Goal: Find contact information: Find contact information

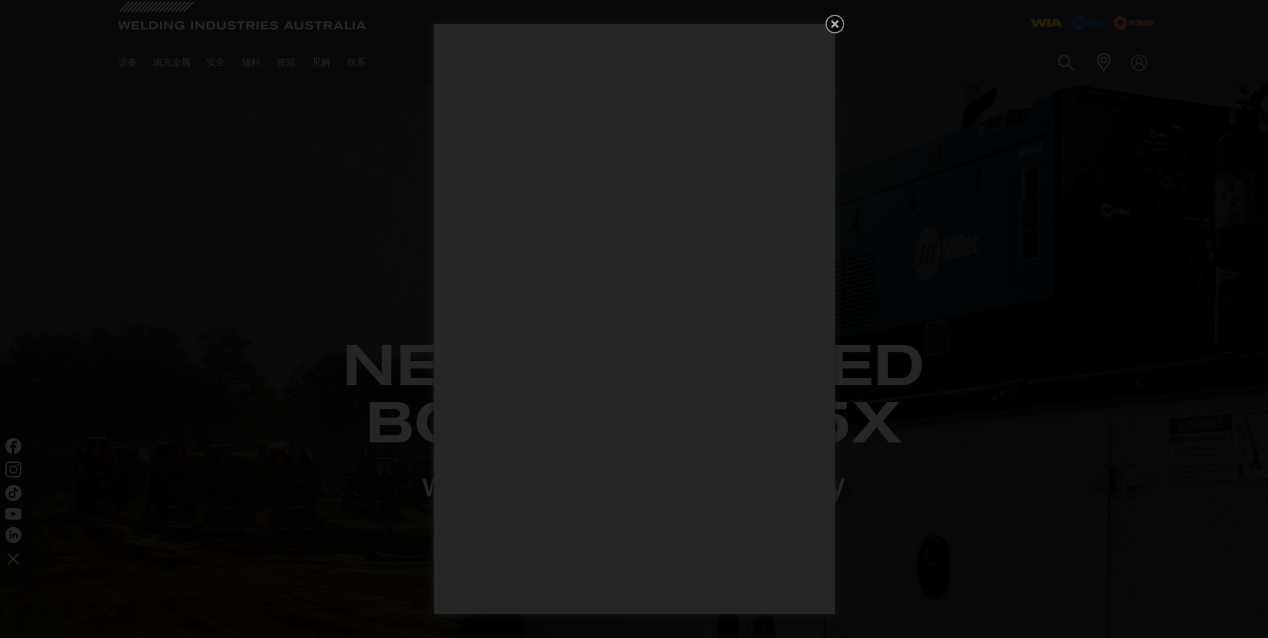
click at [831, 19] on icon "免费获得 5 个 WIA 焊接指南！" at bounding box center [835, 24] width 16 height 16
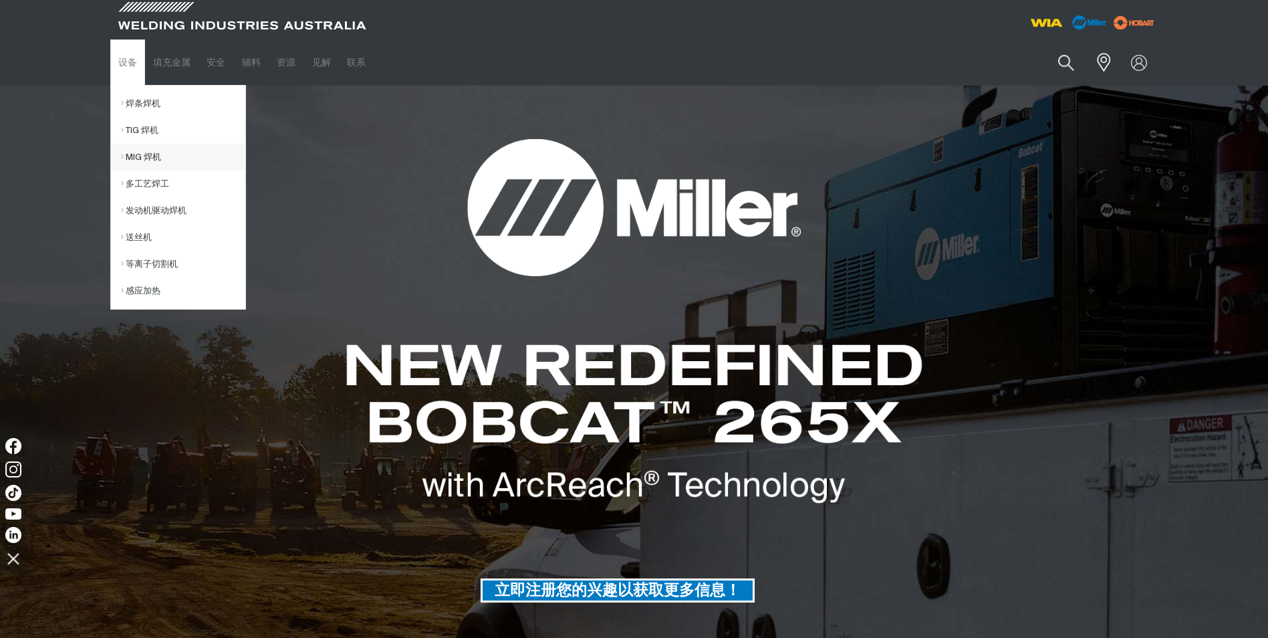
click at [141, 160] on link "MIG 焊机" at bounding box center [183, 157] width 124 height 27
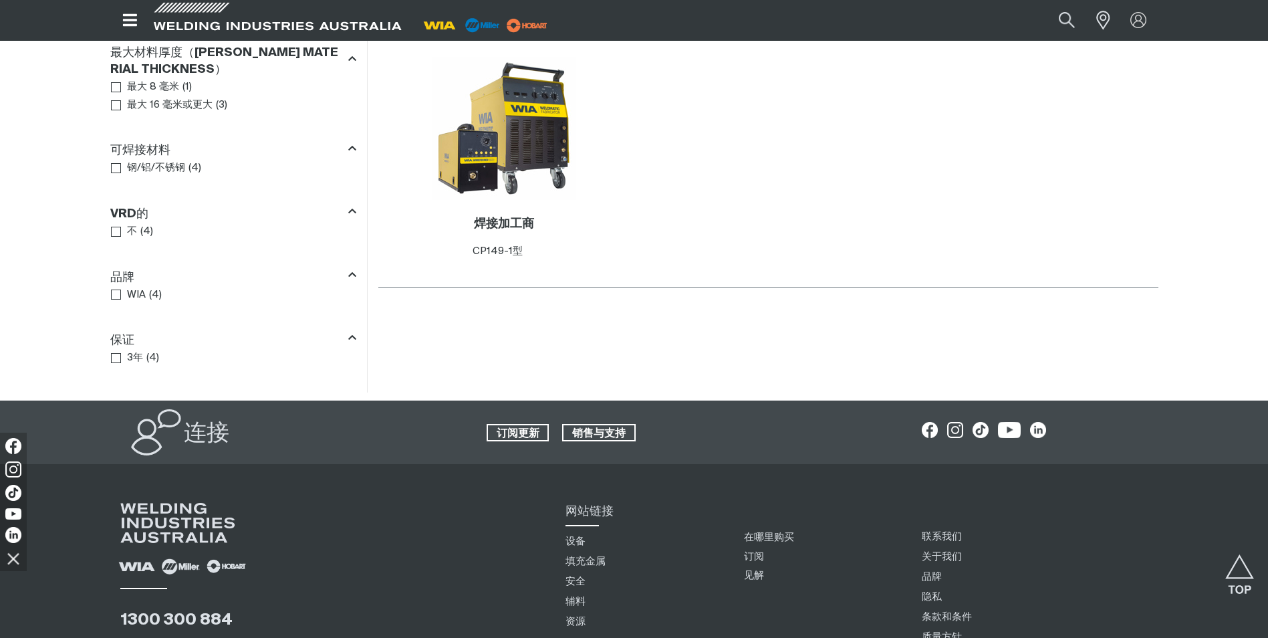
scroll to position [984, 0]
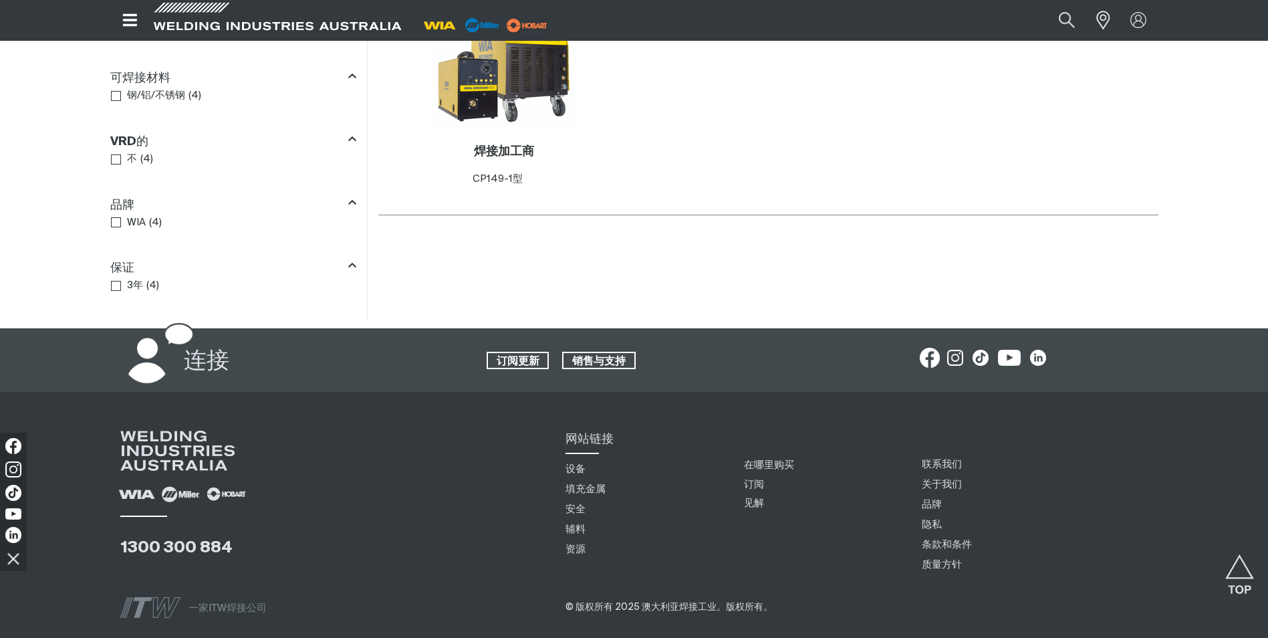
click at [927, 368] on img at bounding box center [930, 358] width 20 height 20
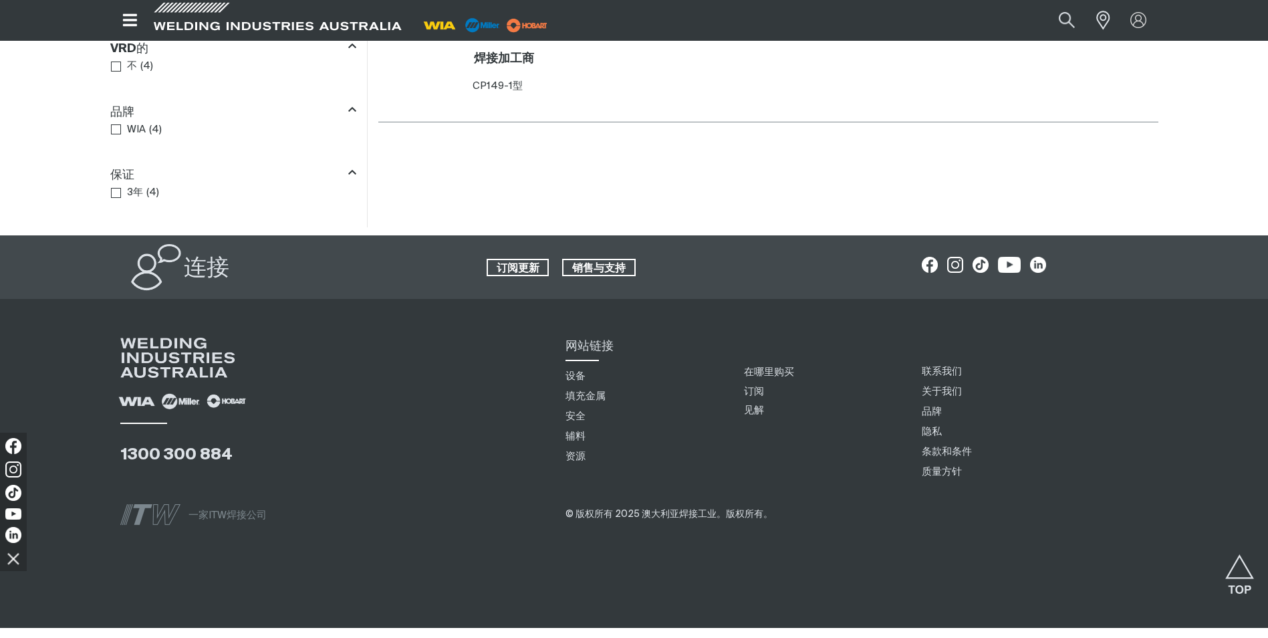
scroll to position [1093, 0]
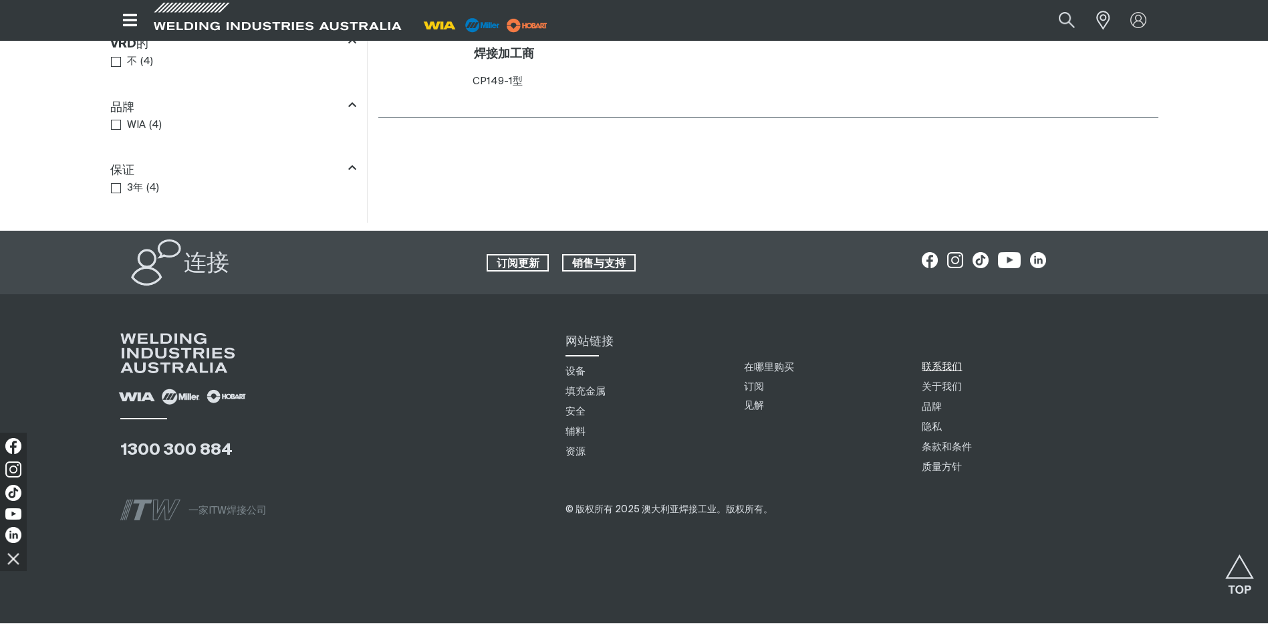
click at [950, 374] on link "联系我们" at bounding box center [942, 367] width 40 height 14
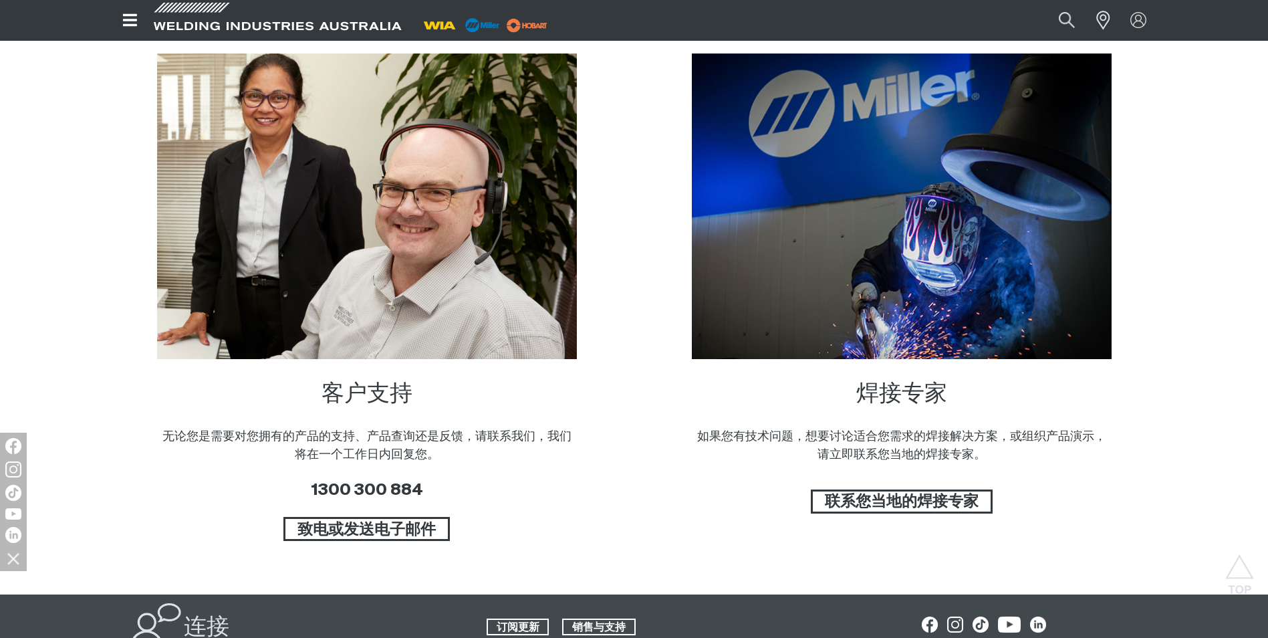
scroll to position [757, 0]
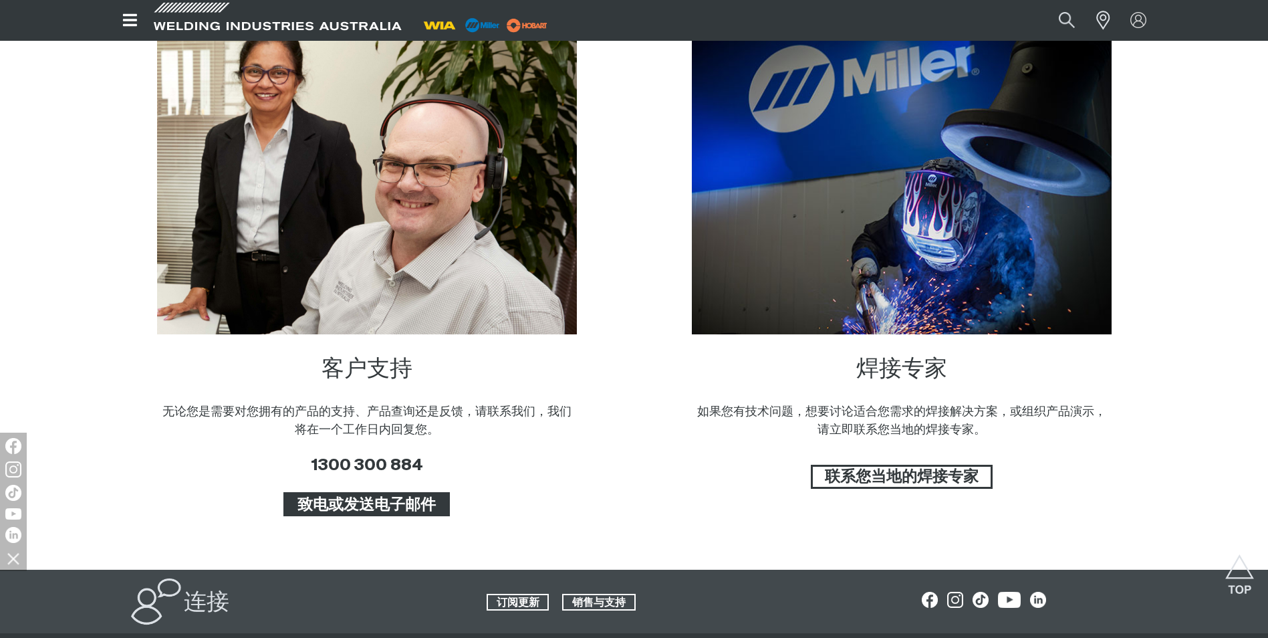
click at [410, 514] on span "致电或发送电子邮件" at bounding box center [366, 504] width 162 height 24
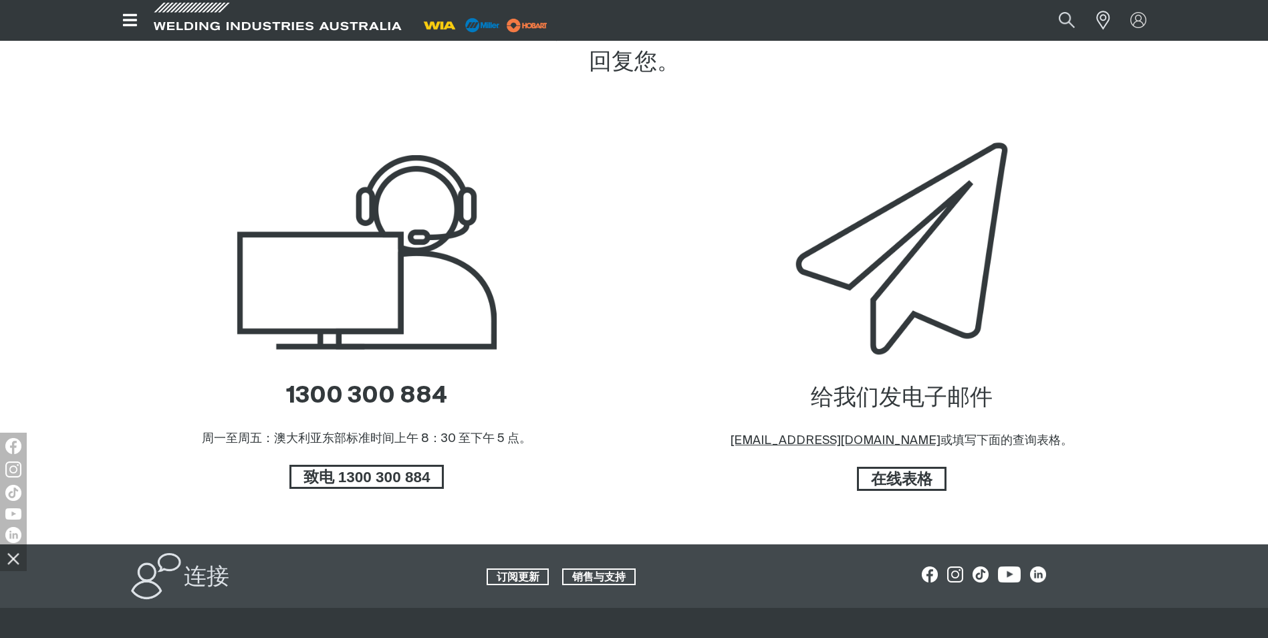
scroll to position [735, 0]
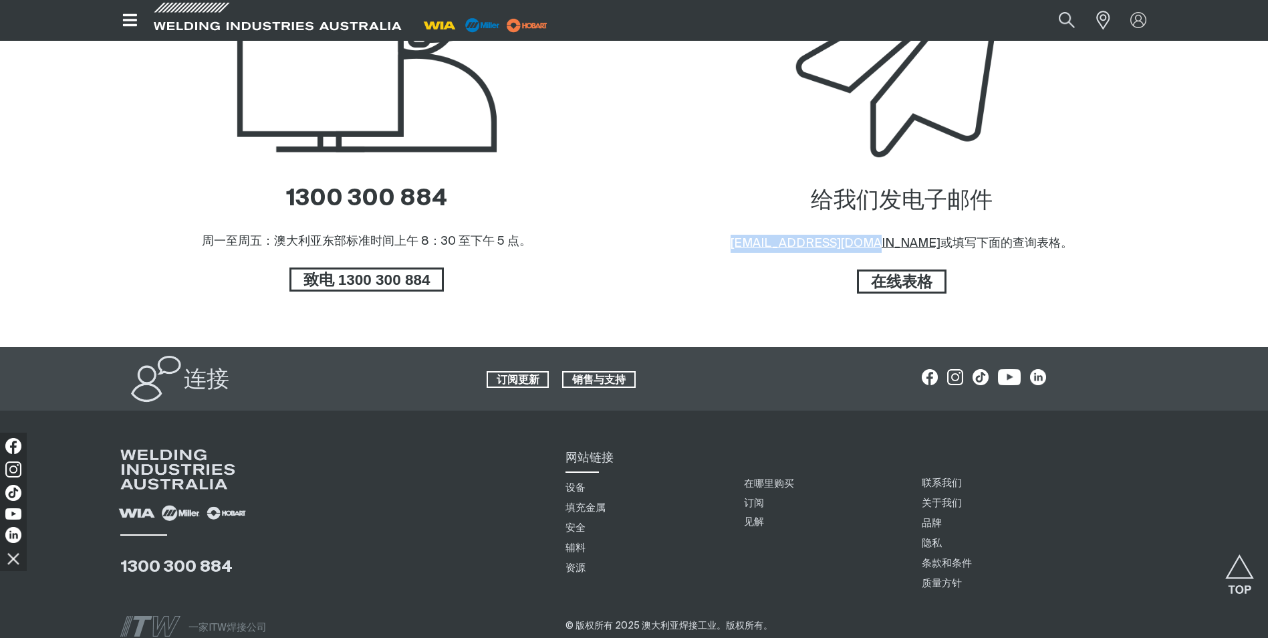
drag, startPoint x: 765, startPoint y: 250, endPoint x: 894, endPoint y: 249, distance: 128.3
click at [894, 249] on div "给我们发电子邮件 sales@welding.com.au 或填写下面的查询表格。 在线表格" at bounding box center [901, 143] width 513 height 408
drag, startPoint x: 894, startPoint y: 249, endPoint x: 885, endPoint y: 251, distance: 8.9
copy u "sales@welding.com.au"
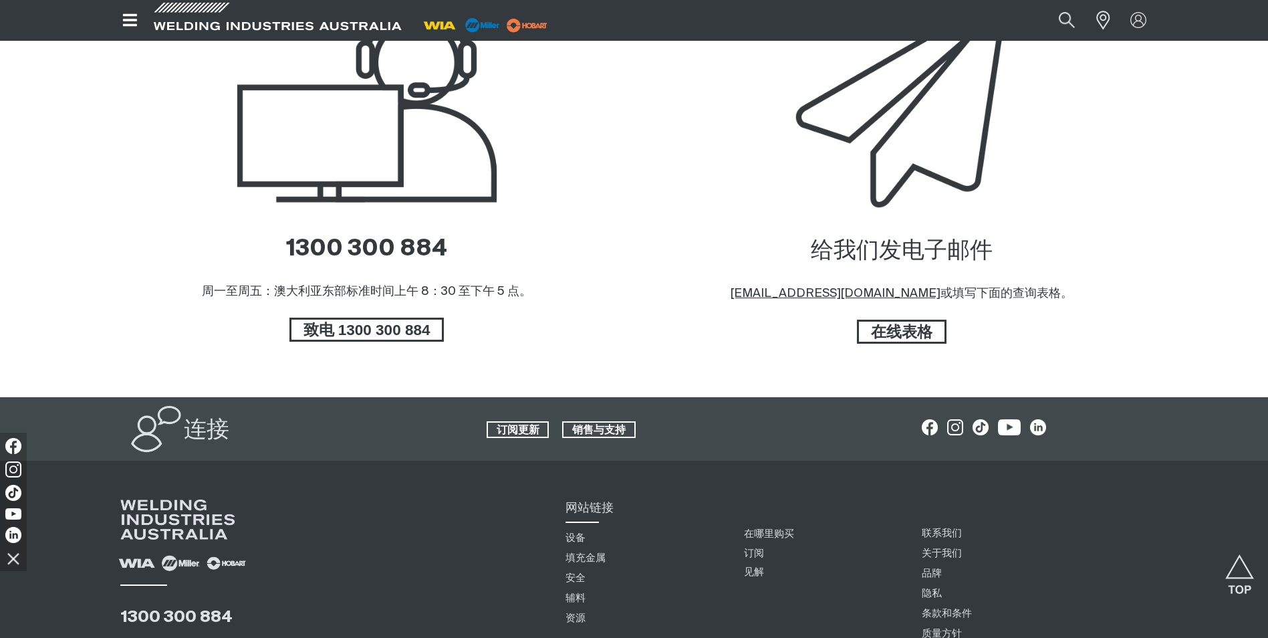
scroll to position [735, 0]
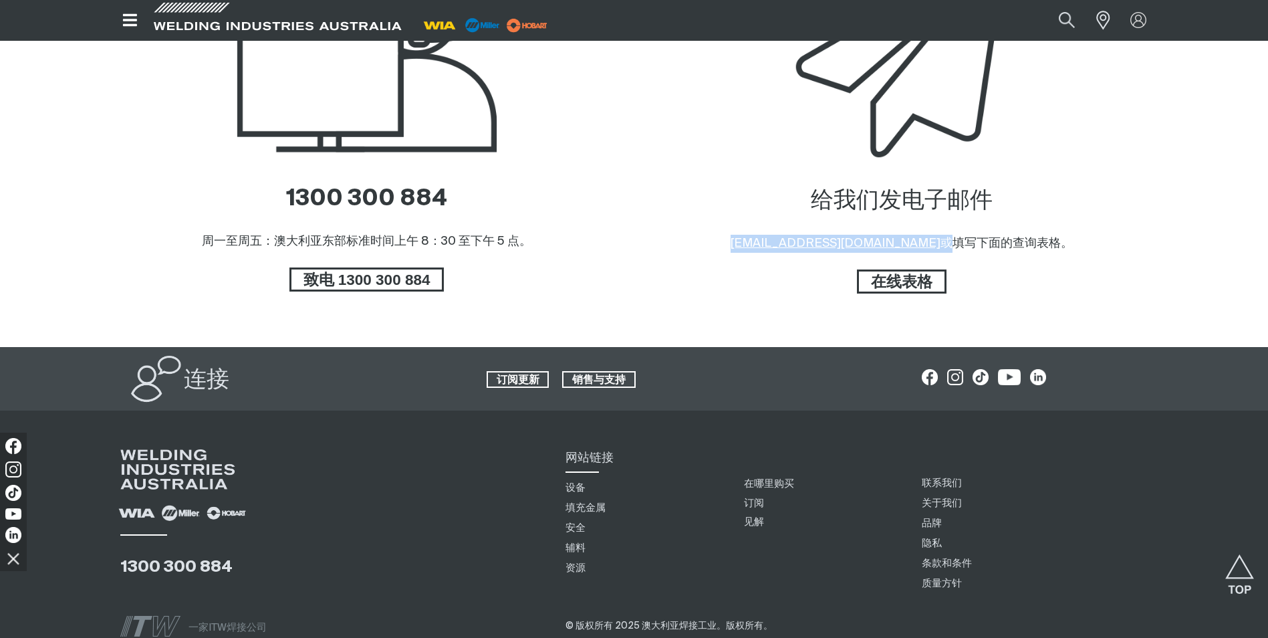
drag, startPoint x: 765, startPoint y: 253, endPoint x: 903, endPoint y: 239, distance: 138.4
click at [903, 239] on div "给我们发电子邮件 [EMAIL_ADDRESS][DOMAIN_NAME] 或填写下面的查询表格。 在线表格" at bounding box center [901, 143] width 513 height 408
drag, startPoint x: 898, startPoint y: 241, endPoint x: 886, endPoint y: 249, distance: 14.5
copy p "sales@welding.com.au"
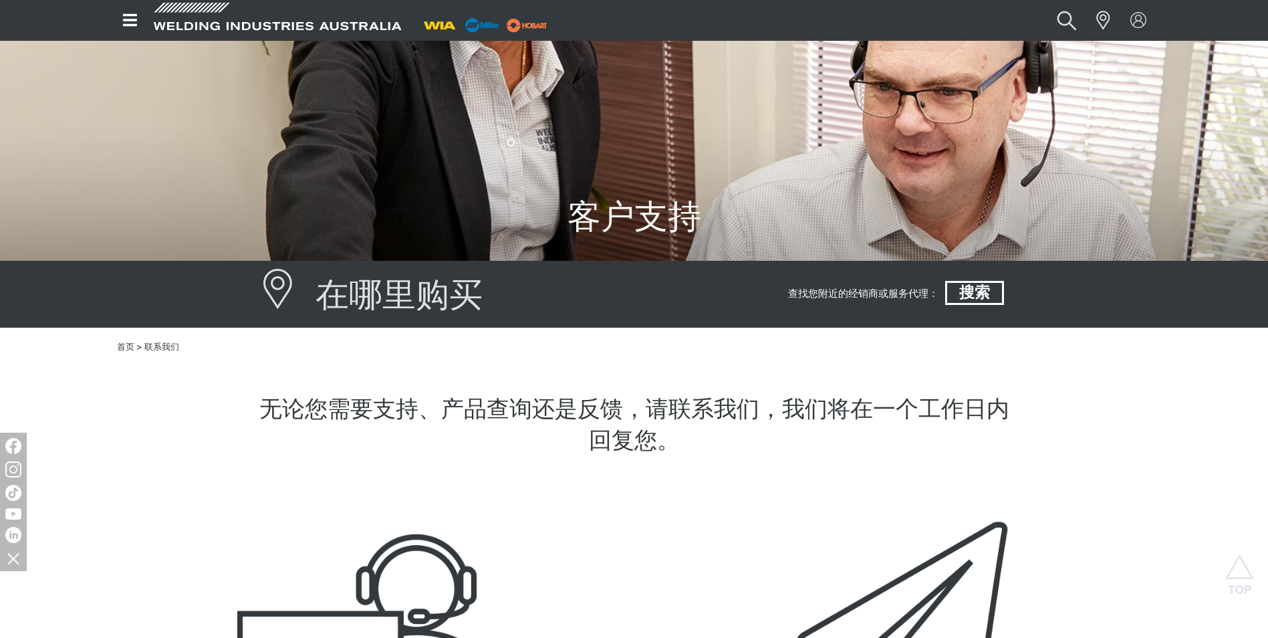
scroll to position [0, 0]
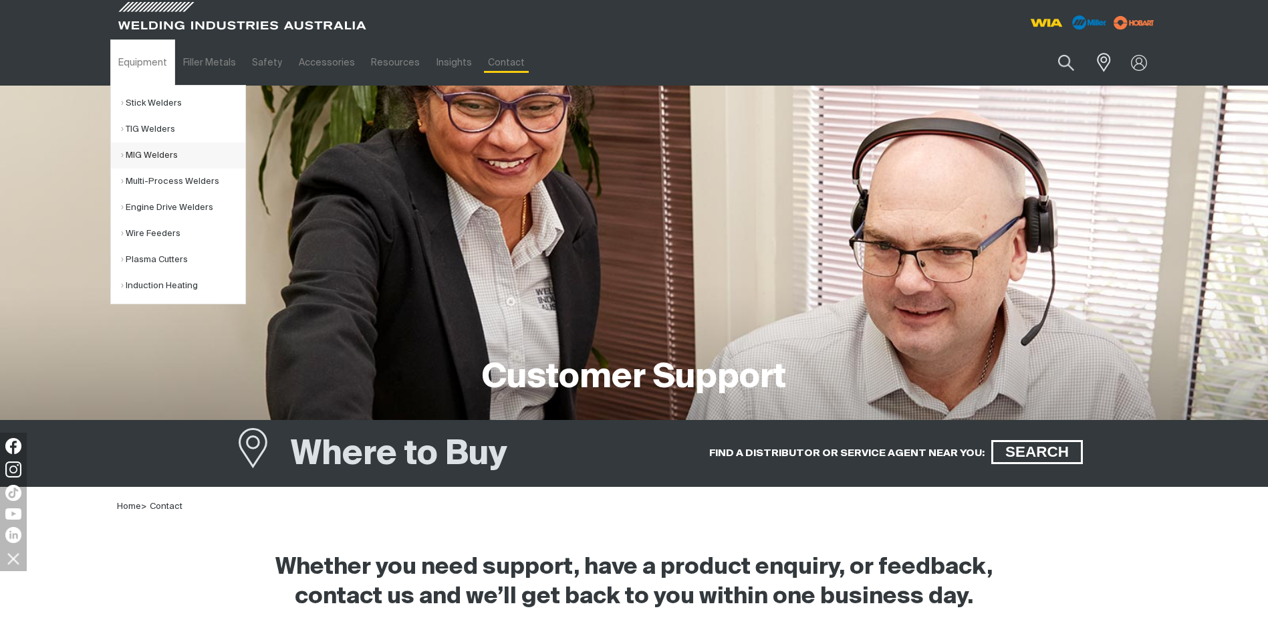
click at [154, 152] on link "MIG Welders" at bounding box center [183, 155] width 124 height 26
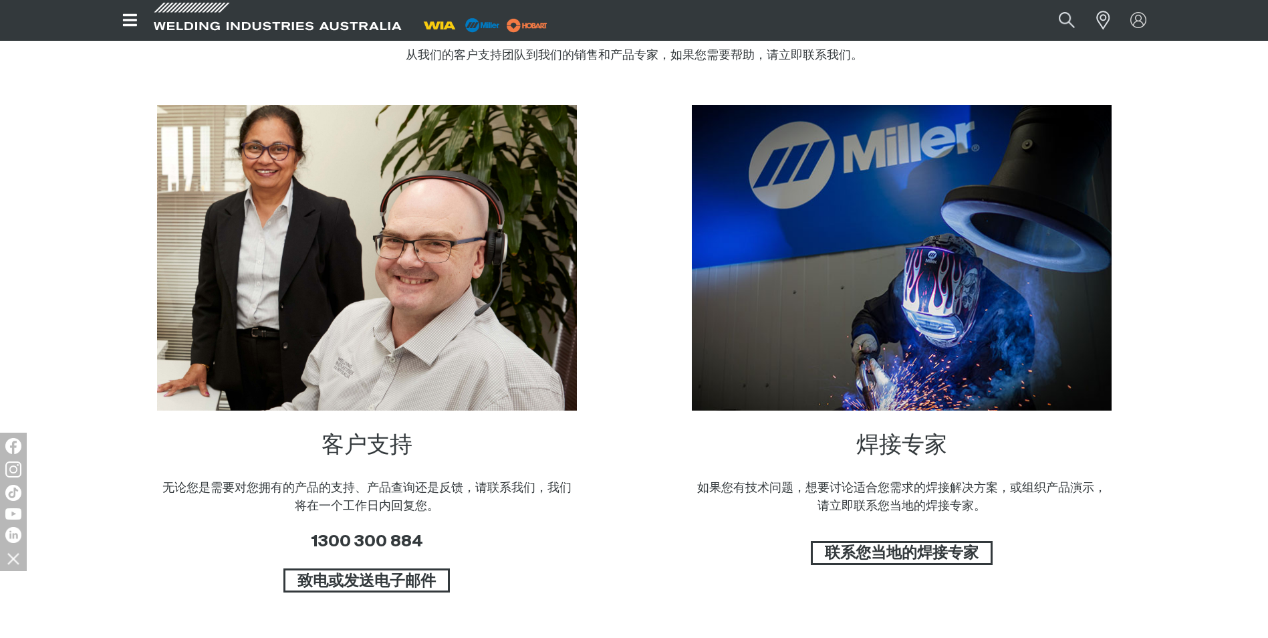
scroll to position [757, 0]
